Goal: Information Seeking & Learning: Learn about a topic

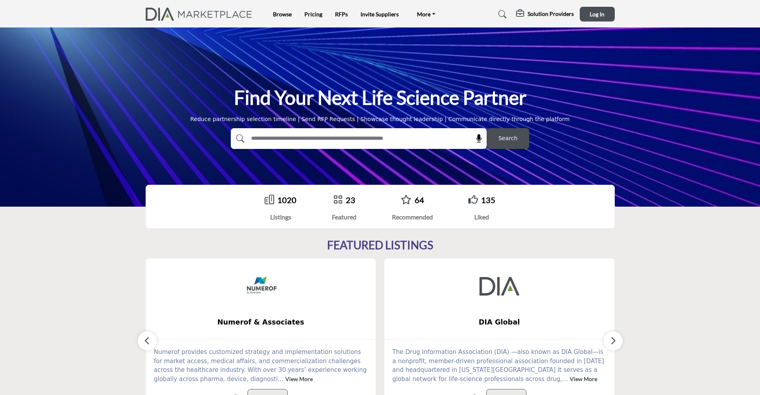
click at [362, 140] on input "text" at bounding box center [342, 139] width 190 height 12
type input "********"
click at [487, 128] on button "Search" at bounding box center [508, 138] width 43 height 21
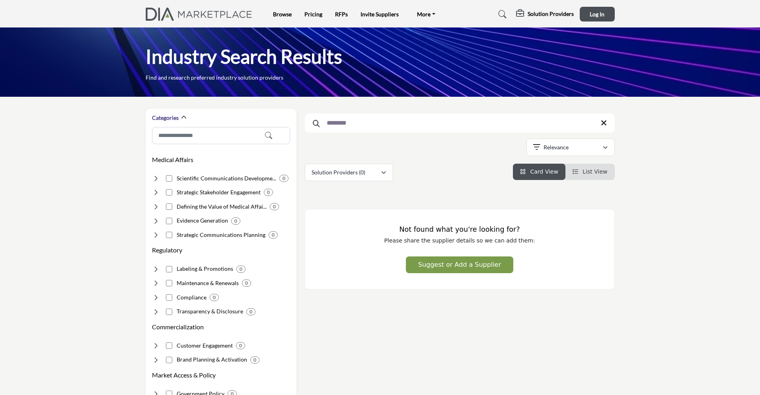
drag, startPoint x: 350, startPoint y: 127, endPoint x: 320, endPoint y: 124, distance: 30.4
click at [320, 124] on input "********" at bounding box center [460, 122] width 310 height 19
click at [601, 125] on icon at bounding box center [604, 123] width 6 height 8
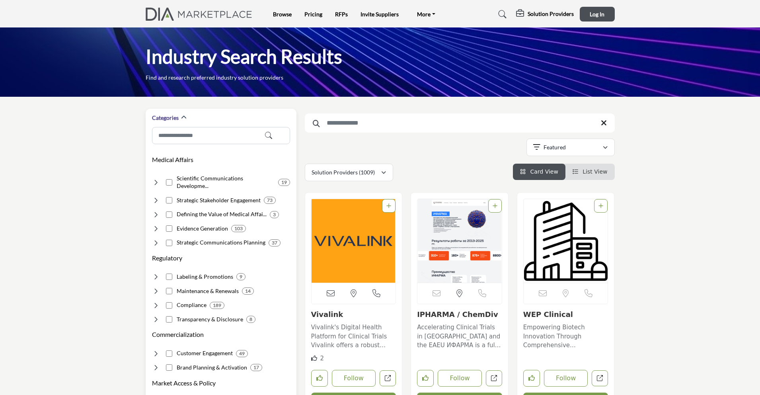
click at [217, 224] on h4 "Evidence Generation" at bounding box center [202, 228] width 51 height 8
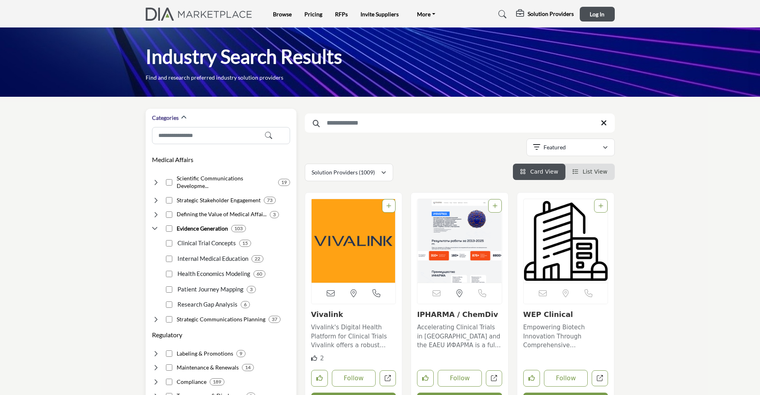
click at [198, 269] on p "Health Economics Modeling" at bounding box center [212, 273] width 75 height 9
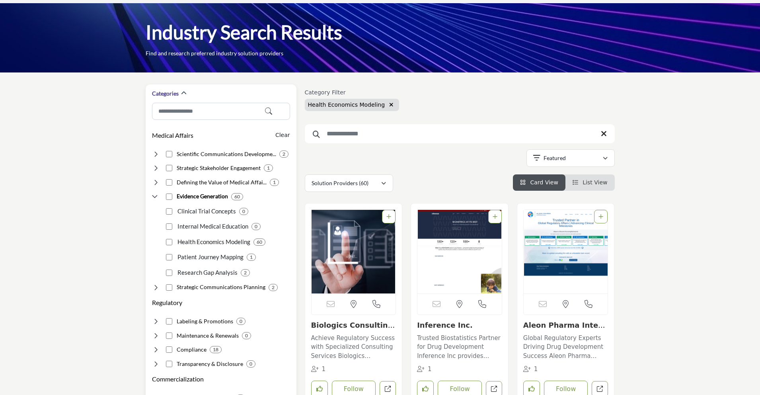
scroll to position [25, 0]
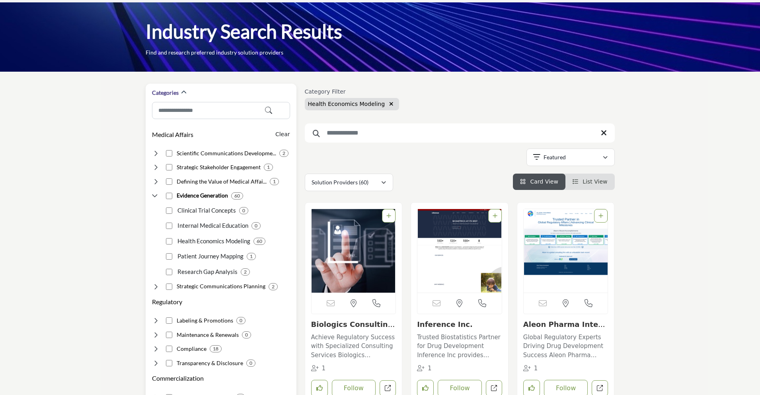
click at [189, 282] on h4 "Strategic Communications Planning" at bounding box center [221, 286] width 89 height 8
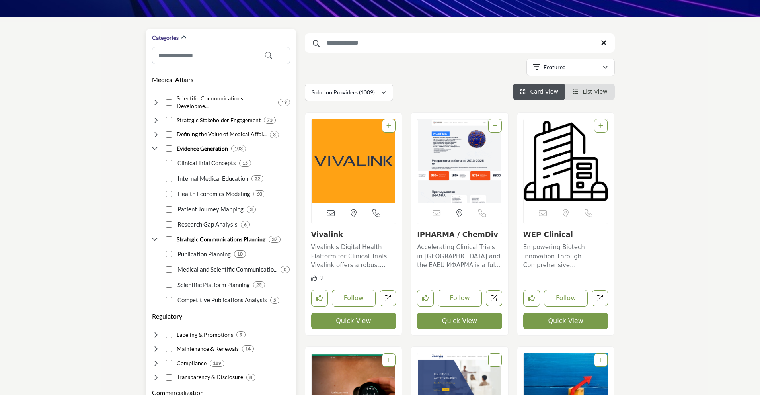
scroll to position [80, 0]
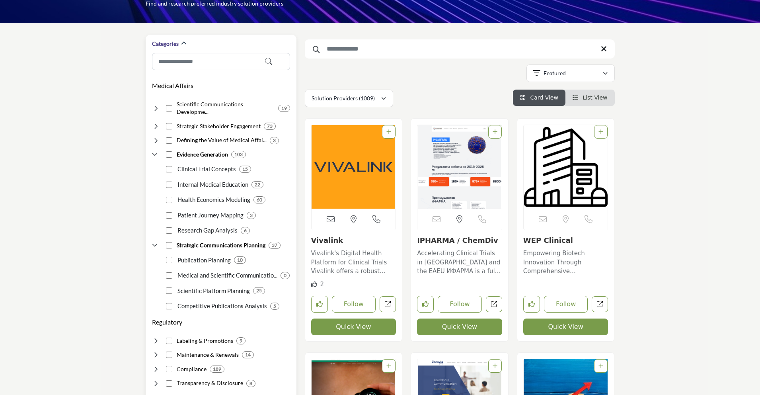
click at [154, 121] on div "Medical Affairs Clear Scientific Communications Developme... 19 3 13 5" at bounding box center [221, 194] width 138 height 234
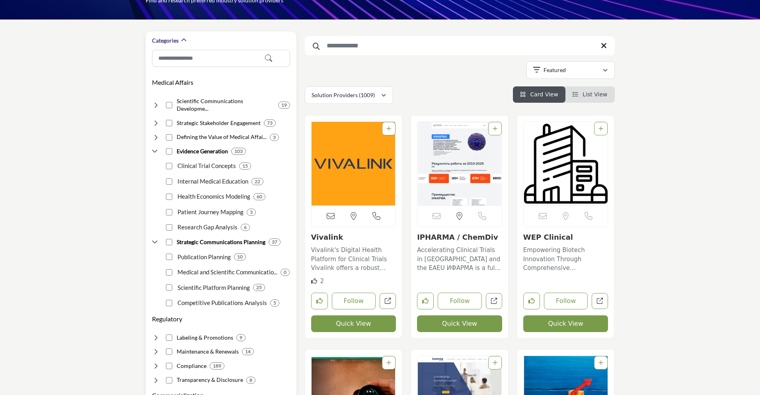
click at [153, 127] on div "Defining the Value of Medical Affai... 3" at bounding box center [221, 134] width 138 height 14
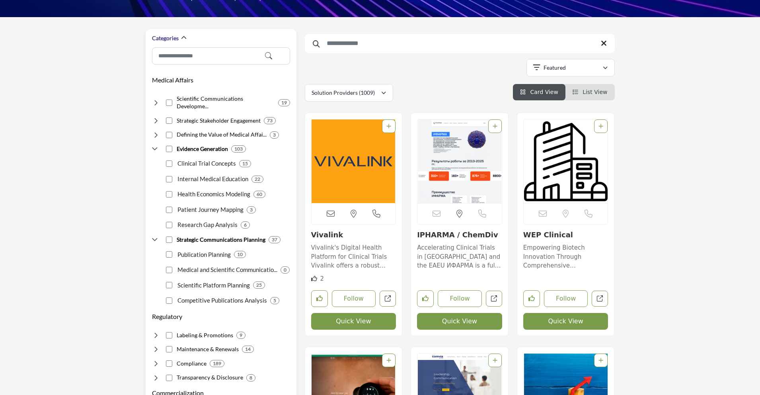
click at [154, 131] on icon at bounding box center [156, 135] width 8 height 8
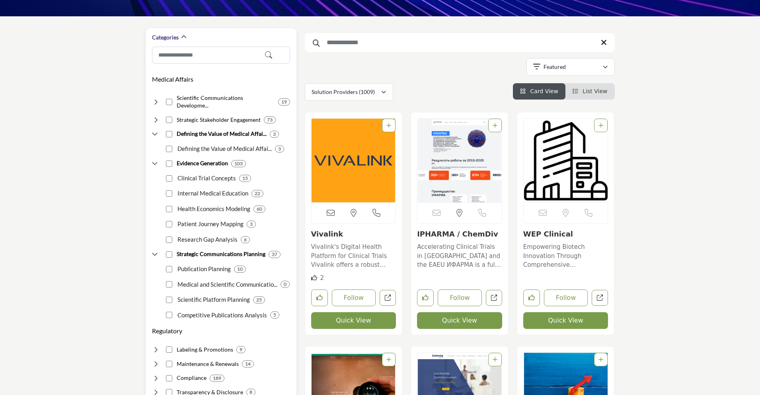
click at [156, 130] on icon at bounding box center [156, 134] width 8 height 8
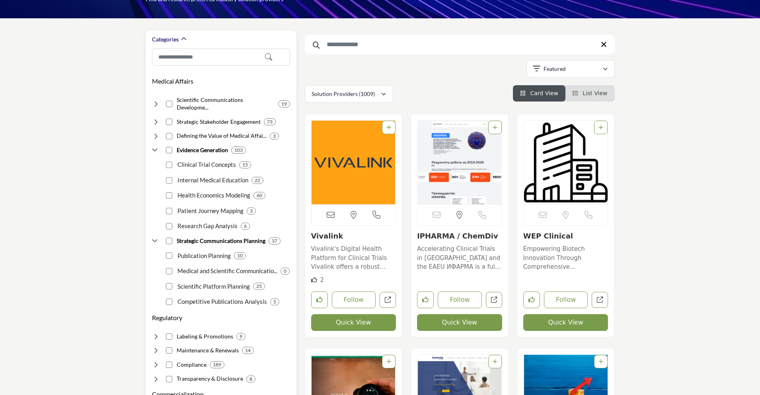
click at [155, 112] on div "Strategic Stakeholder Engagement 73" at bounding box center [221, 119] width 138 height 14
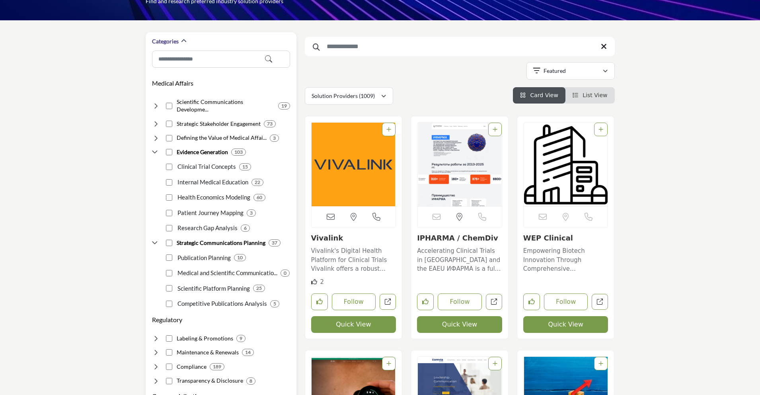
click at [155, 114] on div "Strategic Stakeholder Engagement 73" at bounding box center [221, 121] width 138 height 14
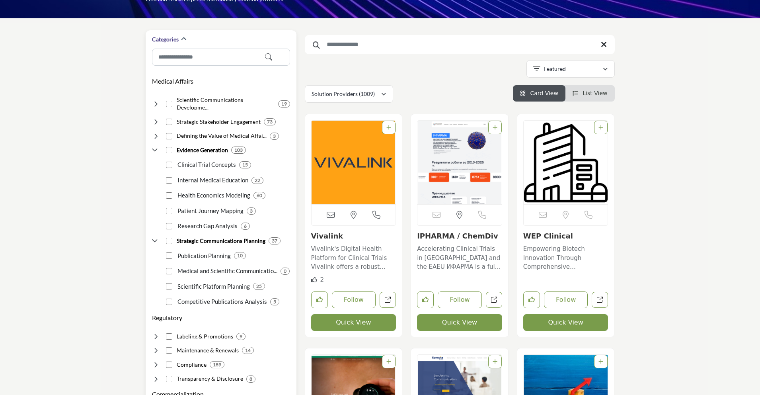
click at [156, 118] on icon at bounding box center [156, 122] width 8 height 8
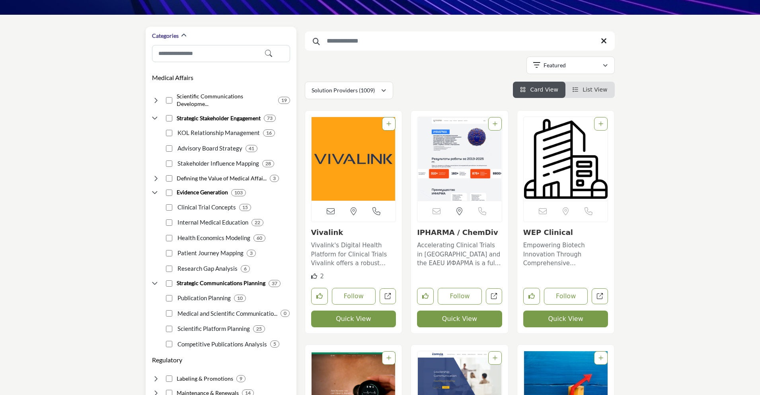
click at [156, 114] on icon at bounding box center [156, 118] width 8 height 8
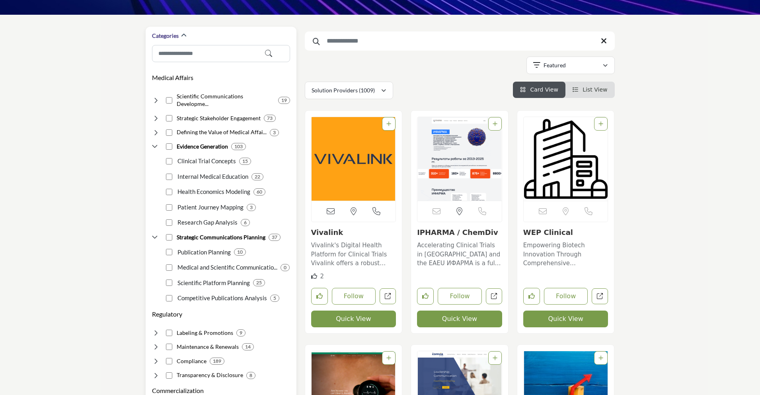
scroll to position [84, 0]
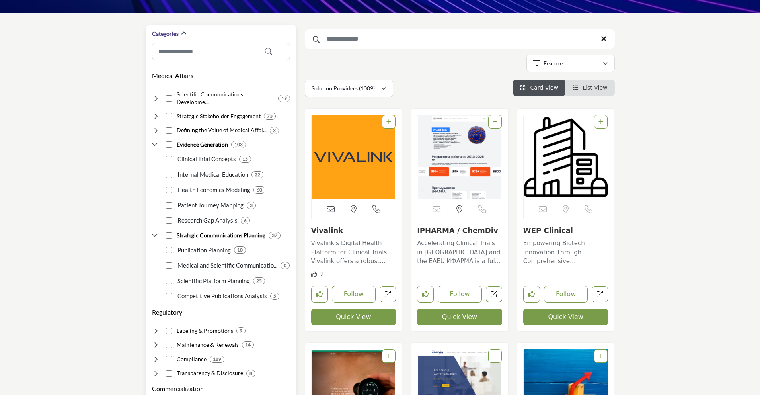
click at [157, 96] on icon at bounding box center [156, 98] width 8 height 8
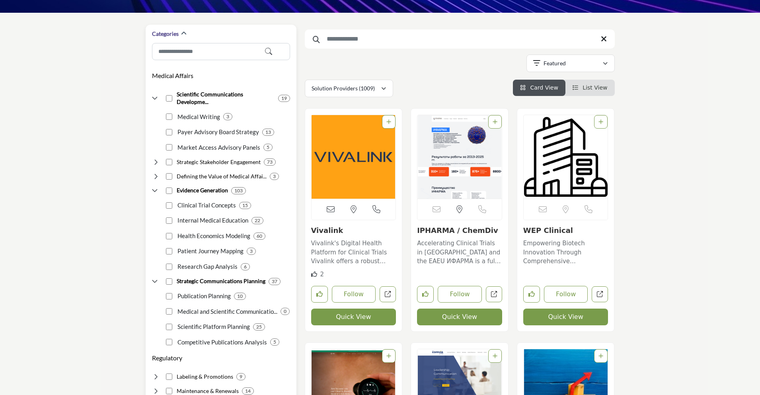
click at [157, 96] on icon at bounding box center [156, 98] width 8 height 8
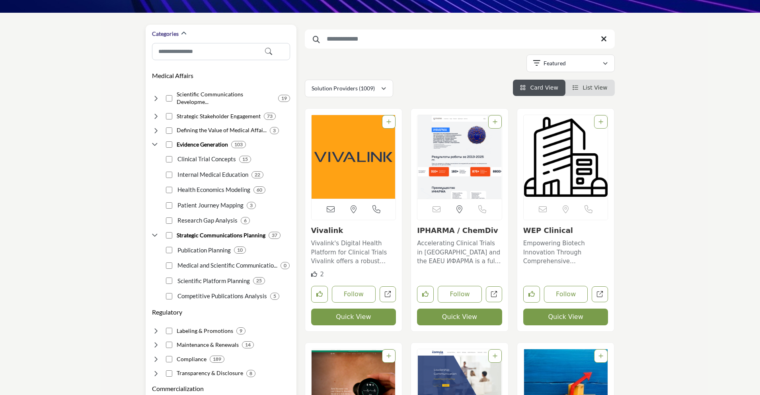
click at [177, 225] on div "Strategic Communications Planning 37" at bounding box center [221, 232] width 138 height 14
click at [178, 216] on p "Research Gap Analysis" at bounding box center [206, 220] width 62 height 9
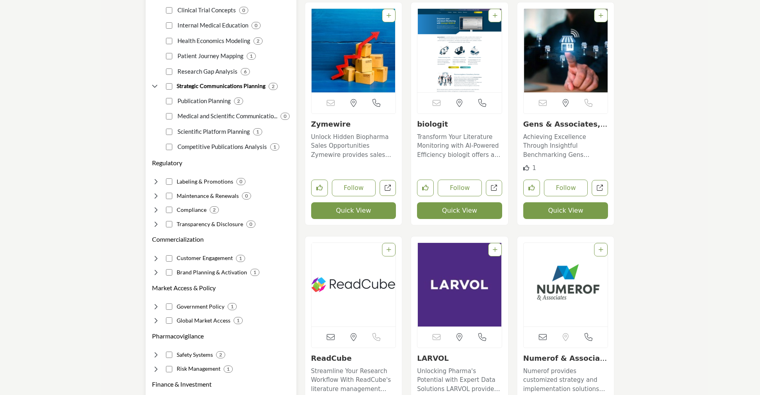
scroll to position [226, 0]
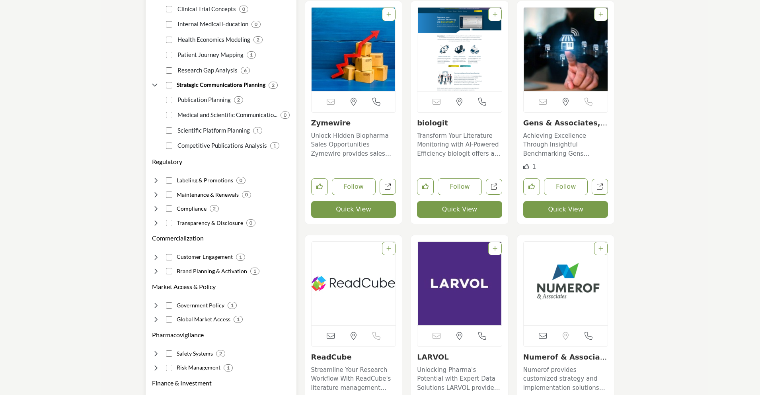
click at [198, 73] on p "Research Gap Analysis" at bounding box center [206, 70] width 62 height 9
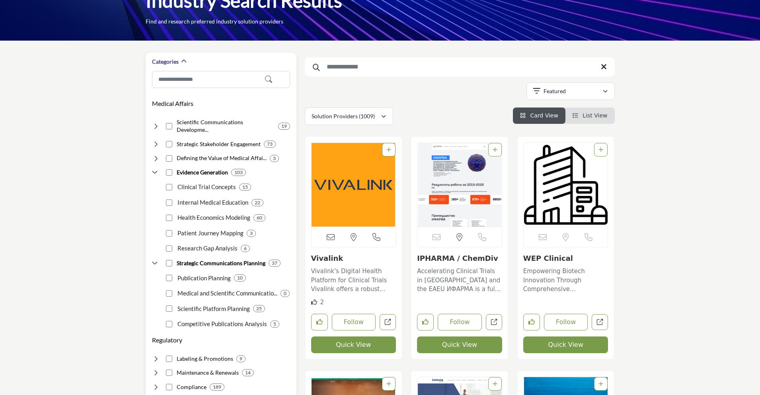
scroll to position [63, 0]
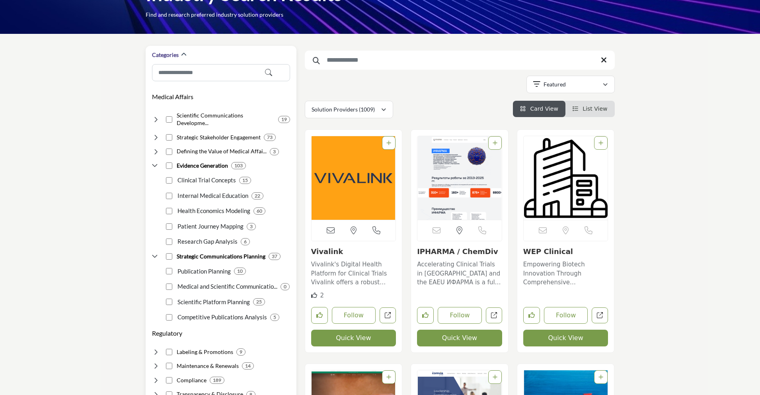
click at [210, 206] on p "Health Economics Modeling" at bounding box center [212, 210] width 75 height 9
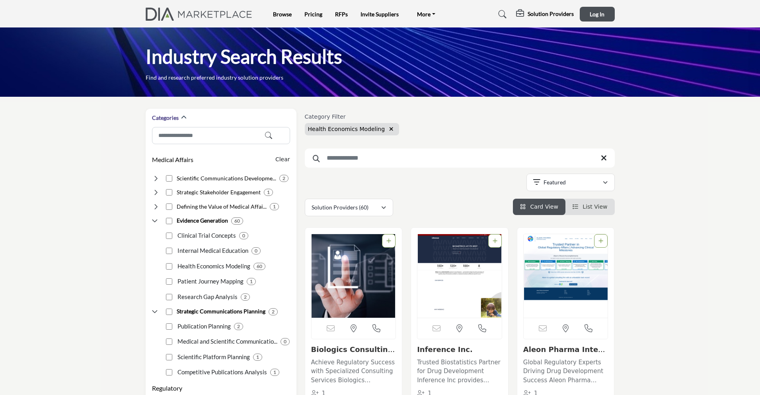
scroll to position [101, 0]
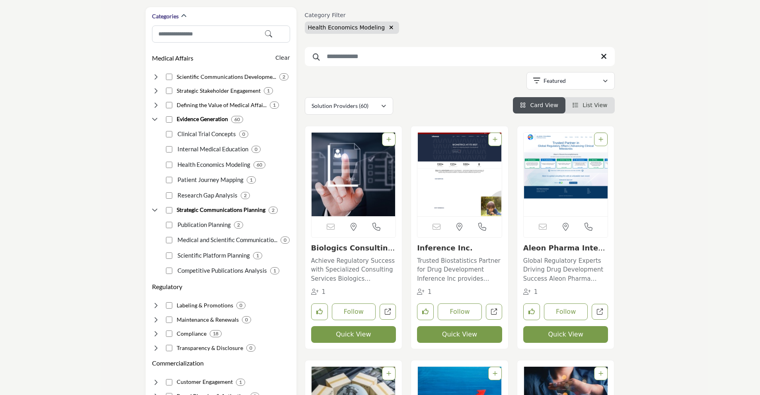
click at [577, 98] on li "List View" at bounding box center [590, 105] width 49 height 16
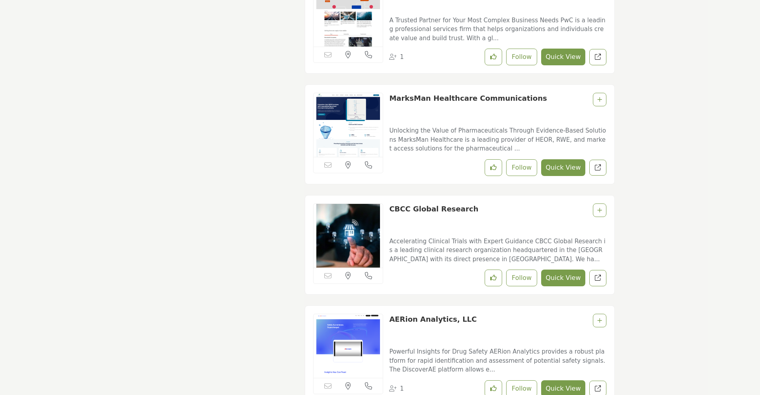
scroll to position [1579, 0]
click at [460, 142] on p "Unlocking the Value of Pharmaceuticals Through Evidence-Based Solutions MarksMa…" at bounding box center [497, 139] width 217 height 27
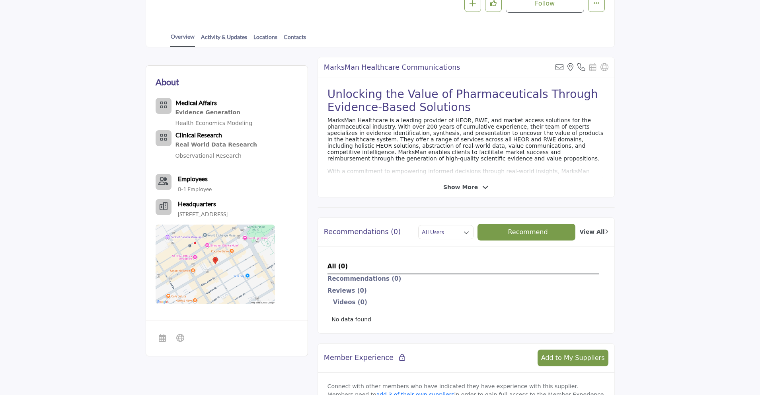
scroll to position [165, 0]
click at [467, 183] on span "Show More" at bounding box center [460, 187] width 35 height 8
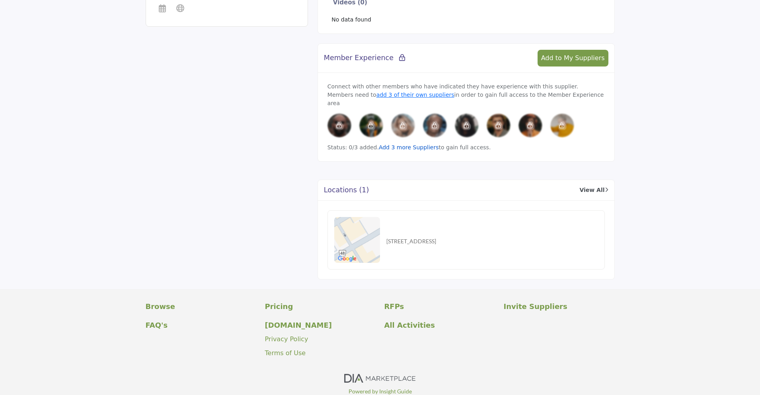
scroll to position [0, 0]
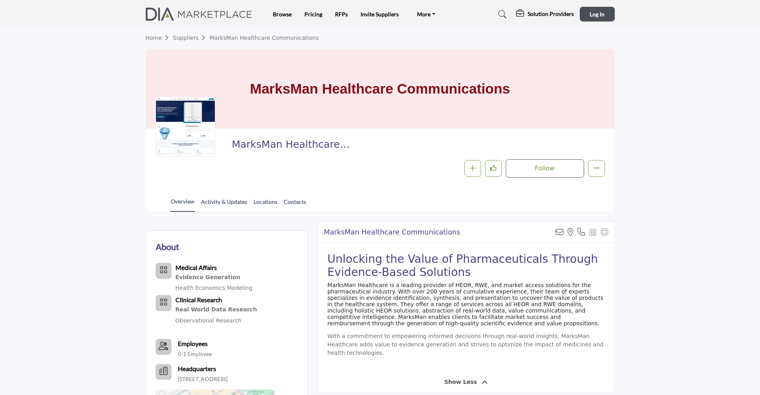
click at [549, 18] on div "Solution Providers" at bounding box center [545, 15] width 58 height 10
click at [546, 32] on span "Pricing Page" at bounding box center [540, 35] width 31 height 7
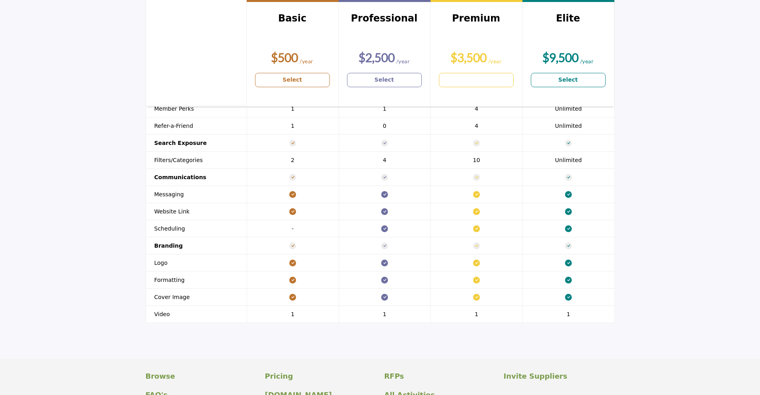
scroll to position [886, 0]
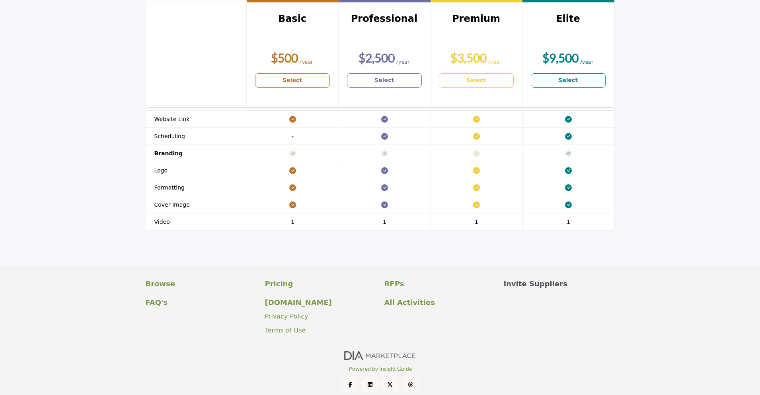
click at [515, 278] on p "Invite Suppliers" at bounding box center [559, 283] width 111 height 11
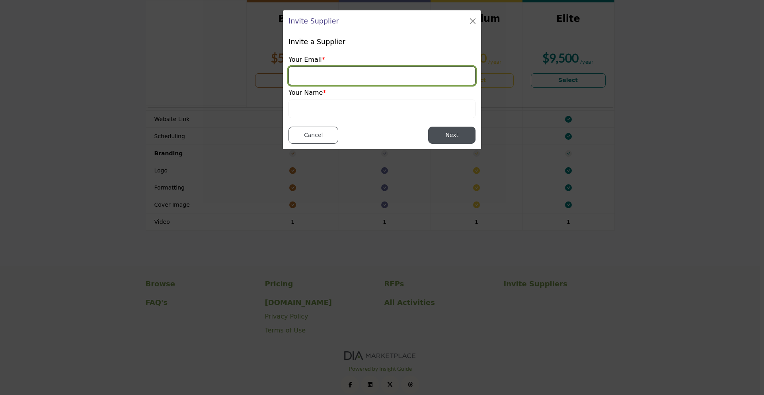
click at [368, 75] on input "email" at bounding box center [382, 75] width 187 height 19
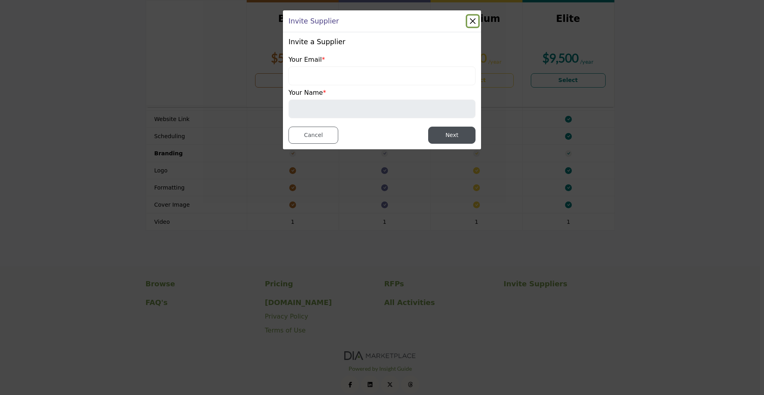
click at [477, 20] on button "Close" at bounding box center [472, 21] width 11 height 11
